Goal: Information Seeking & Learning: Learn about a topic

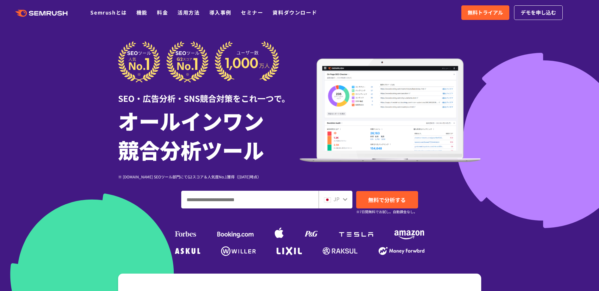
click at [56, 17] on div ".cls {fill: #FF642D;} .cls {fill: #FF642D;} Semrushとは 機能 料金 活用方法 導入事例 セミナー 資料ダウ…" at bounding box center [299, 12] width 599 height 19
click at [54, 10] on icon ".cls {fill: #FF642D;}" at bounding box center [41, 13] width 71 height 7
click at [586, 162] on div at bounding box center [299, 176] width 599 height 352
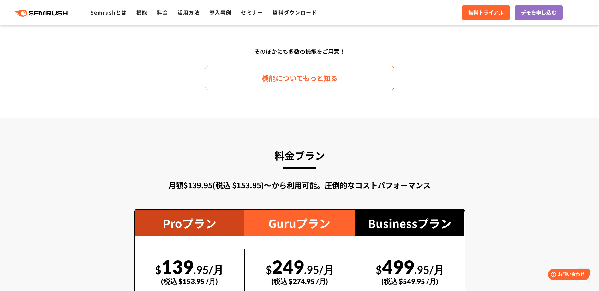
scroll to position [1070, 0]
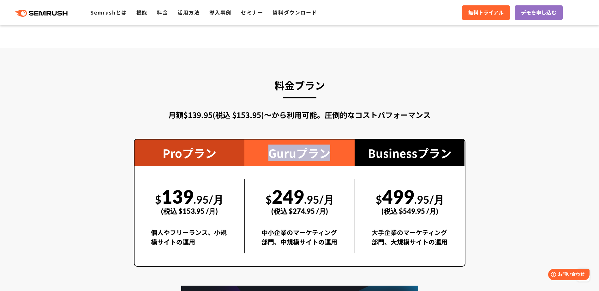
drag, startPoint x: 267, startPoint y: 145, endPoint x: 341, endPoint y: 152, distance: 74.8
click at [341, 152] on div "Guruプラン" at bounding box center [299, 152] width 110 height 27
copy div "Guruプラン"
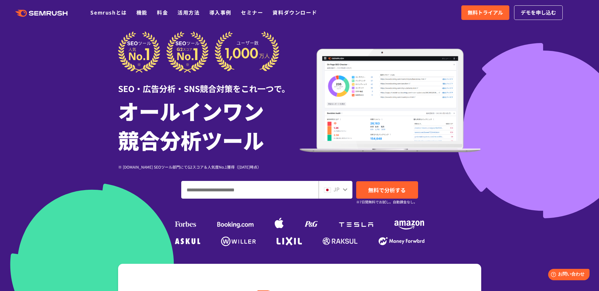
scroll to position [0, 0]
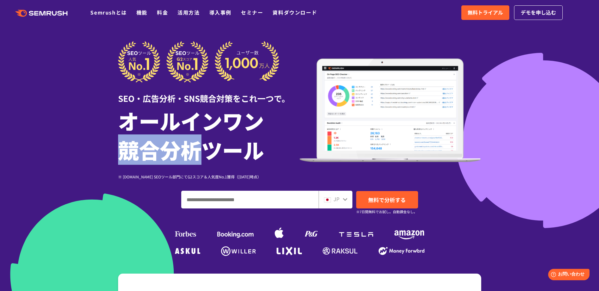
drag, startPoint x: 112, startPoint y: 151, endPoint x: 208, endPoint y: 148, distance: 96.4
click at [208, 148] on div "SEO・広告分析・SNS競合対策をこれ一つで。 オールインワン 競合分析ツール ※ [DOMAIN_NAME] SEOツール部門にてG2スコア＆人気度No.1…" at bounding box center [300, 149] width 376 height 216
copy h1 "競合分析"
